Goal: Task Accomplishment & Management: Manage account settings

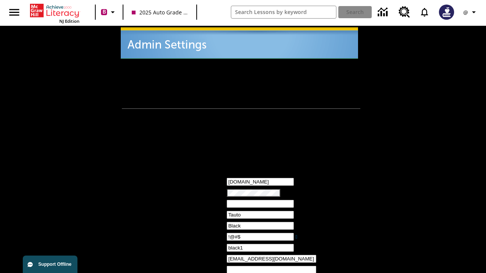
type input "!@#$"
click at [471, 12] on icon "Profile/Settings" at bounding box center [473, 12] width 9 height 9
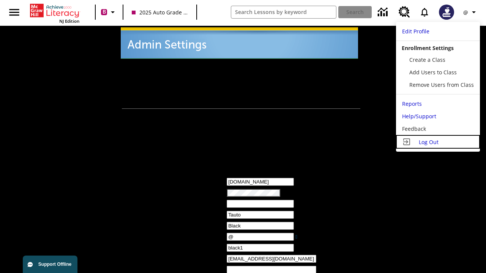
click at [438, 142] on span "Log Out" at bounding box center [429, 142] width 20 height 7
